Goal: Task Accomplishment & Management: Complete application form

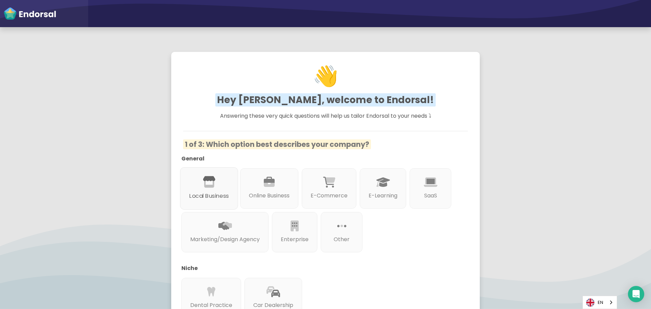
click at [220, 184] on div "Local Business" at bounding box center [209, 188] width 58 height 42
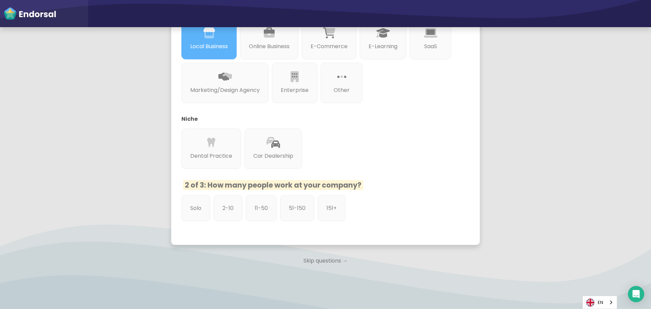
scroll to position [165, 0]
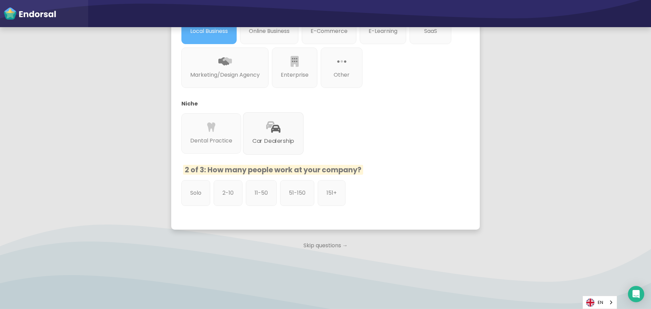
click at [274, 143] on p "Car Dealership" at bounding box center [273, 141] width 42 height 8
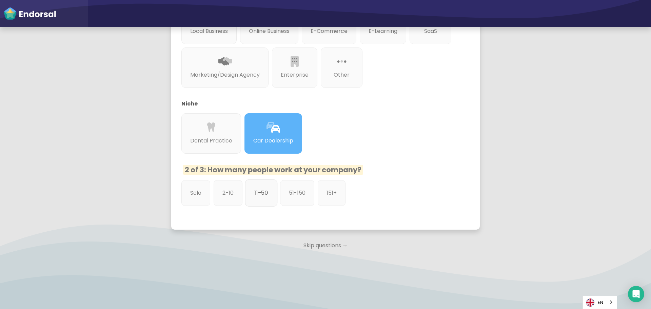
click at [263, 194] on p "11-50" at bounding box center [261, 192] width 14 height 8
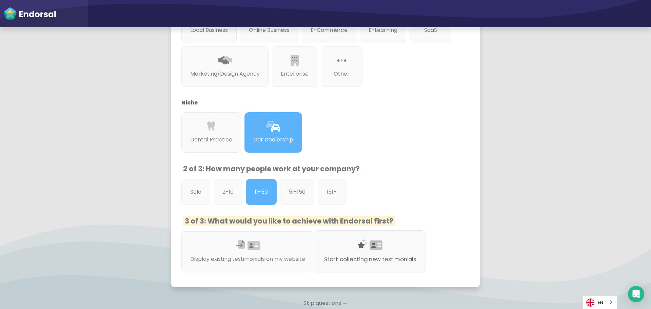
click at [367, 255] on div at bounding box center [370, 253] width 92 height 4
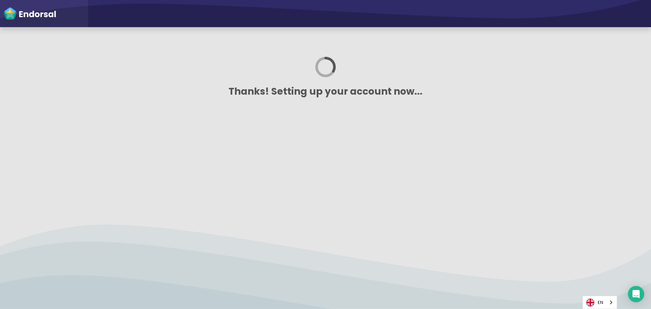
scroll to position [0, 0]
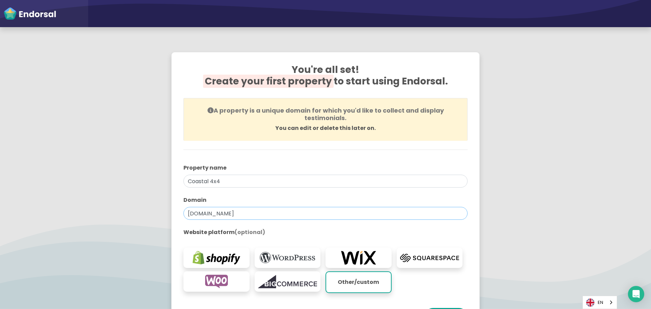
drag, startPoint x: 249, startPoint y: 212, endPoint x: 182, endPoint y: 214, distance: 66.8
click at [183, 214] on input "[DOMAIN_NAME]" at bounding box center [325, 213] width 284 height 13
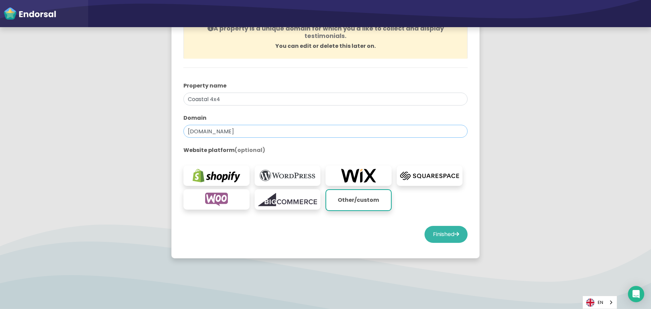
type input "[DOMAIN_NAME]"
click at [435, 237] on button "Finished" at bounding box center [445, 234] width 43 height 17
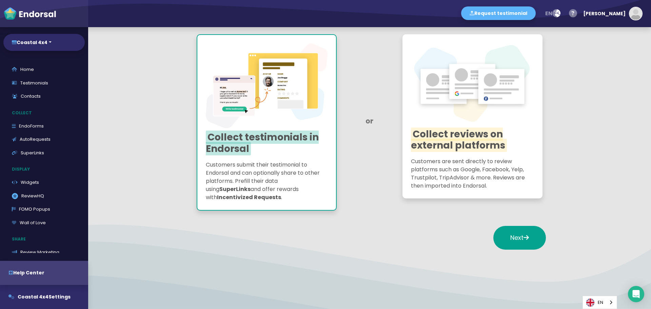
scroll to position [83, 0]
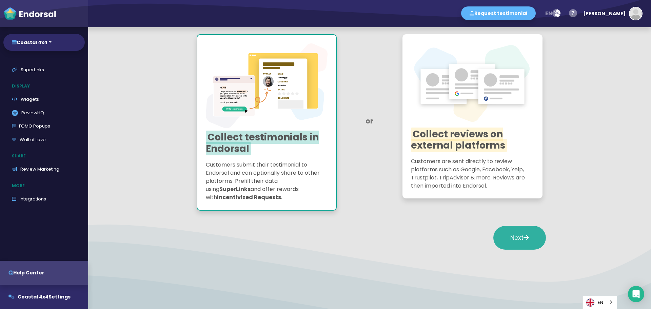
click at [500, 231] on button "Next" at bounding box center [519, 238] width 53 height 24
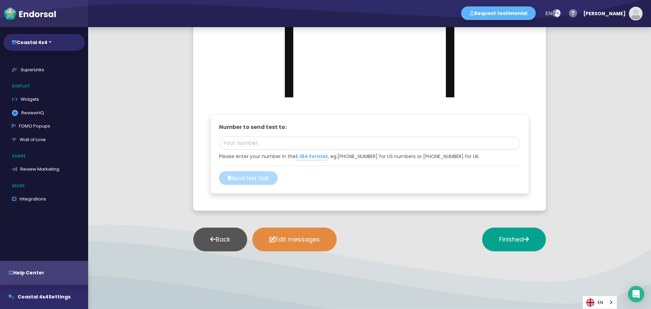
scroll to position [801, 0]
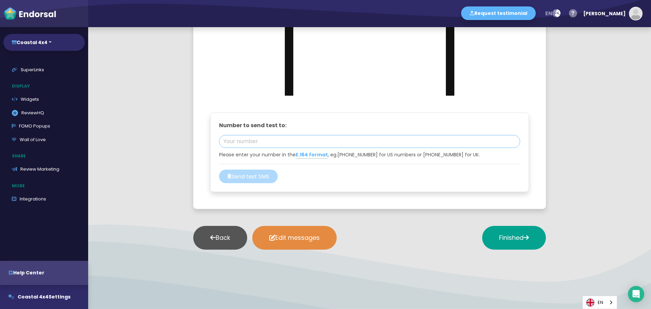
click at [281, 139] on input "tel" at bounding box center [369, 141] width 301 height 13
type input "0418911613"
click at [507, 236] on span "Finished" at bounding box center [514, 237] width 30 height 8
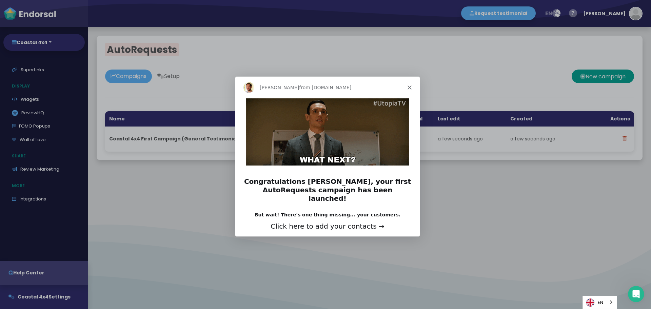
click at [408, 87] on icon "Close" at bounding box center [409, 87] width 4 height 4
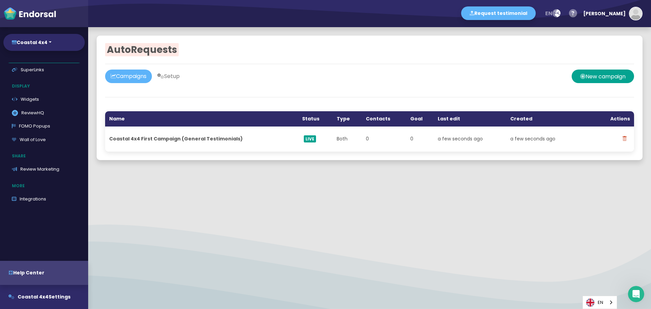
click at [572, 191] on div at bounding box center [369, 189] width 563 height 8
